Goal: Check status

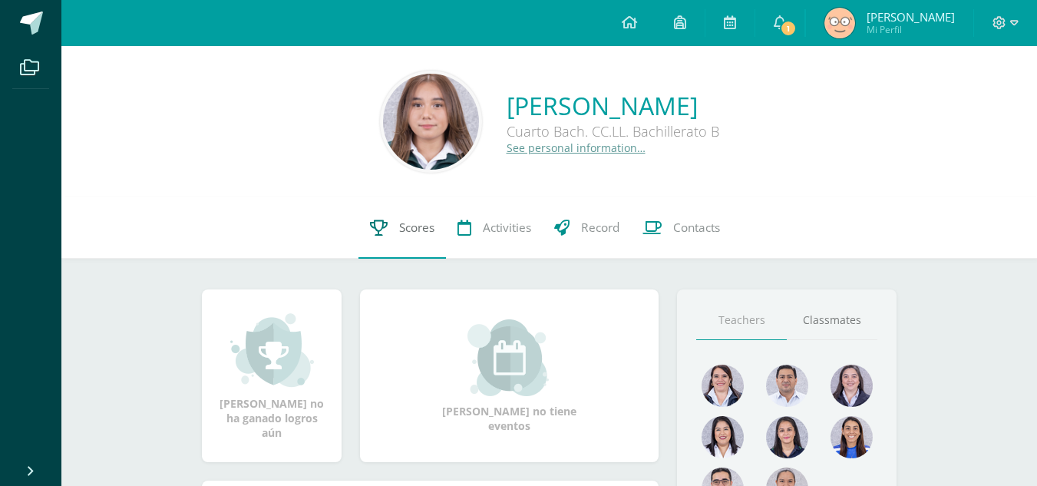
click at [401, 232] on span "Scores" at bounding box center [416, 228] width 35 height 16
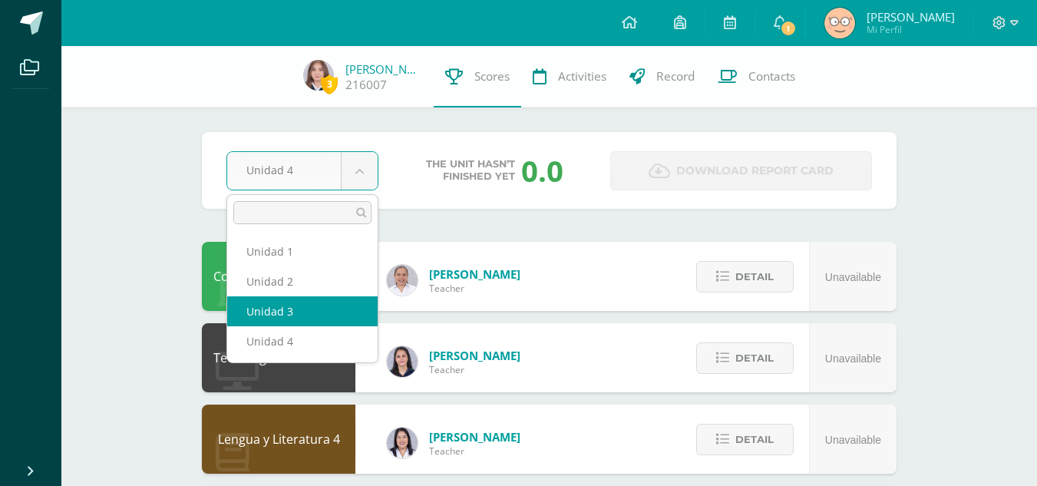
select select "Unidad 3"
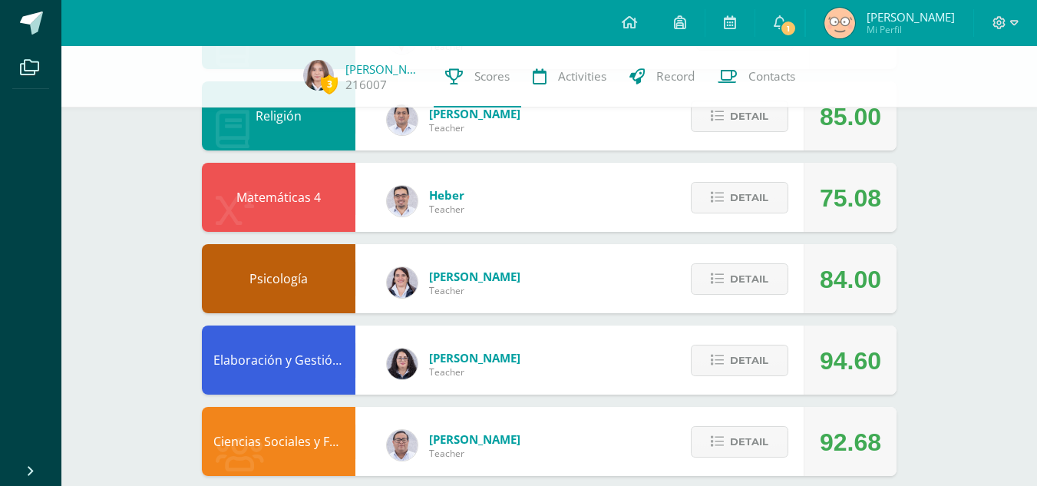
scroll to position [488, 0]
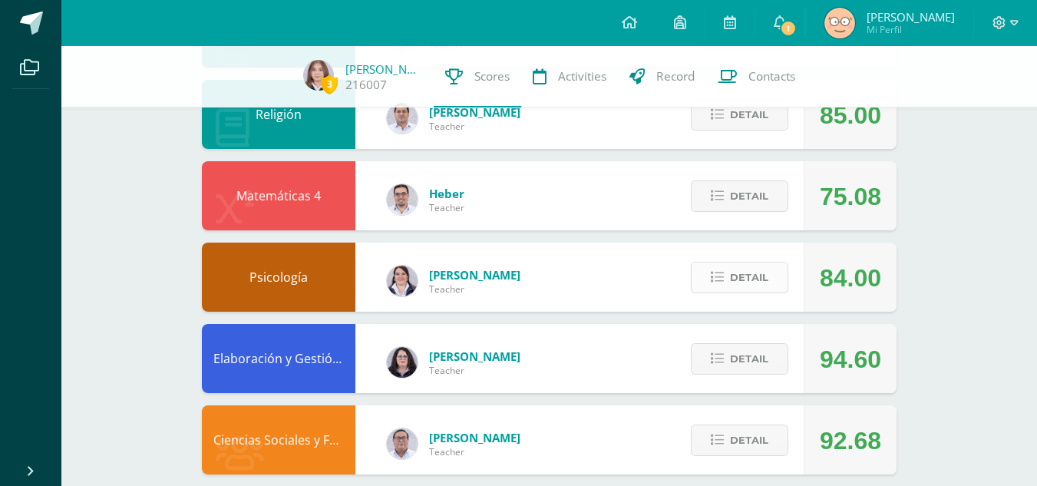
click at [728, 283] on button "Detail" at bounding box center [740, 277] width 98 height 31
